Goal: Task Accomplishment & Management: Use online tool/utility

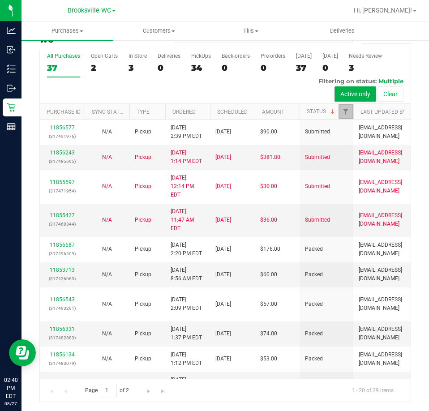
click at [342, 114] on link "Filter" at bounding box center [345, 111] width 15 height 15
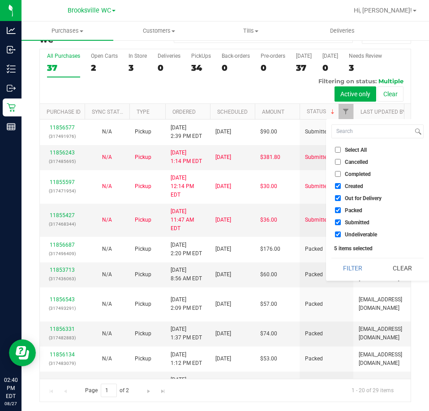
click at [356, 149] on span "Select All" at bounding box center [356, 149] width 22 height 5
click at [341, 149] on input "Select All" at bounding box center [338, 150] width 6 height 6
checkbox input "true"
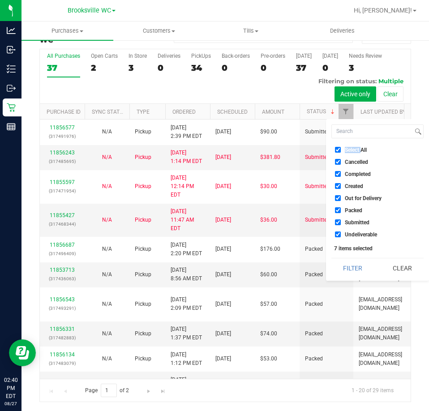
click at [356, 149] on span "Select All" at bounding box center [356, 149] width 22 height 5
click at [341, 149] on input "Select All" at bounding box center [338, 150] width 6 height 6
checkbox input "false"
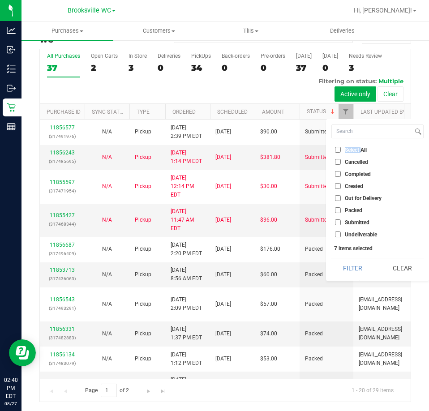
checkbox input "false"
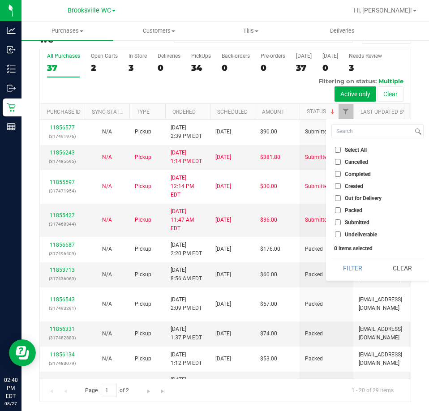
click at [348, 223] on span "Submitted" at bounding box center [357, 222] width 25 height 5
click at [341, 223] on input "Submitted" at bounding box center [338, 222] width 6 height 6
checkbox input "true"
click at [357, 262] on button "Filter" at bounding box center [352, 268] width 43 height 20
